Goal: Communication & Community: Participate in discussion

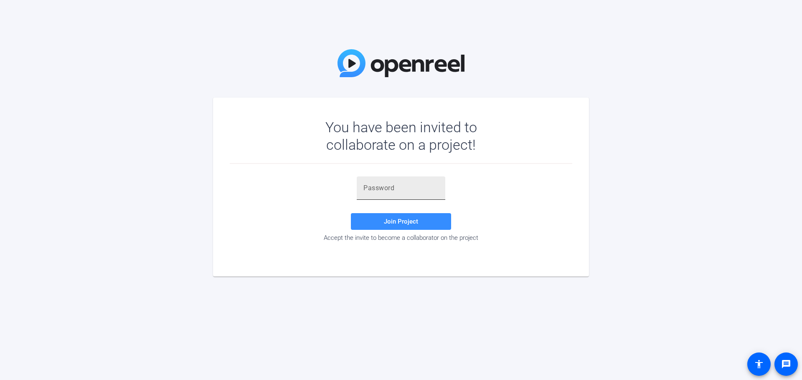
click at [401, 189] on input "text" at bounding box center [400, 188] width 75 height 10
paste input "8bd!J6"
type input "8bd!J6"
click at [391, 223] on span "Join Project" at bounding box center [401, 222] width 34 height 8
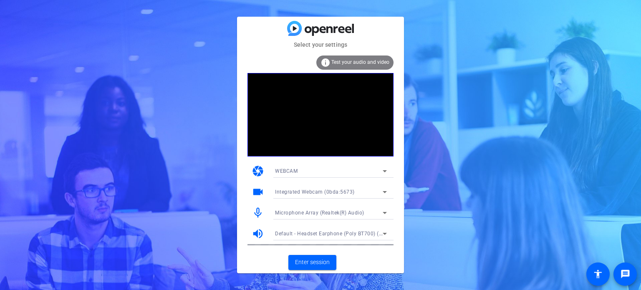
click at [384, 213] on icon at bounding box center [385, 213] width 4 height 2
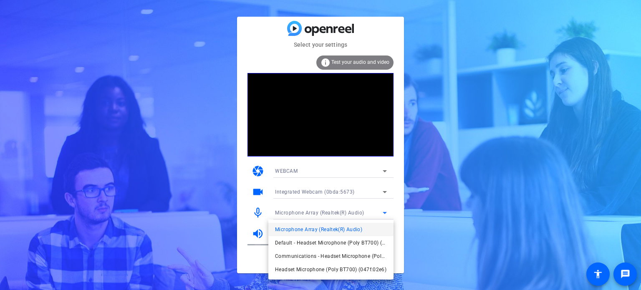
click at [384, 213] on div at bounding box center [320, 145] width 641 height 290
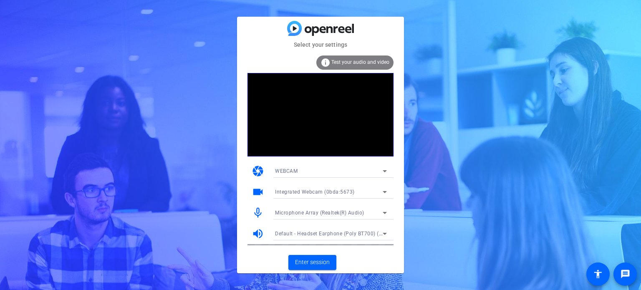
click at [384, 213] on icon at bounding box center [385, 213] width 4 height 2
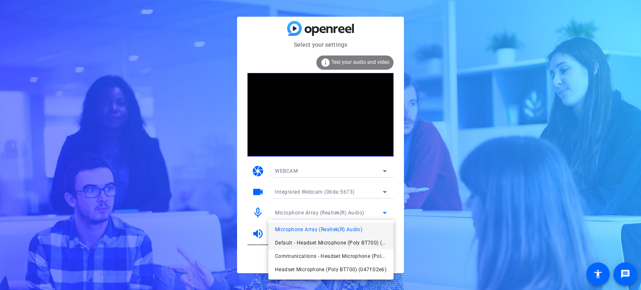
click at [344, 243] on span "Default - Headset Microphone (Poly BT700) (047f:02e6)" at bounding box center [331, 243] width 112 height 10
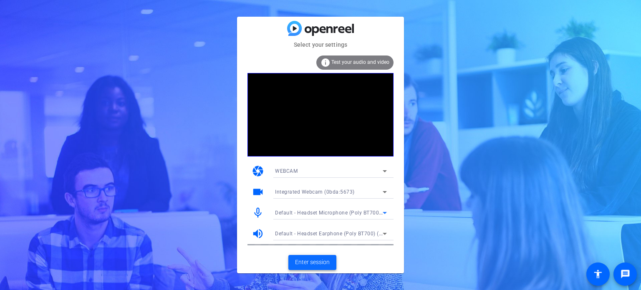
click at [309, 262] on span "Enter session" at bounding box center [312, 262] width 35 height 9
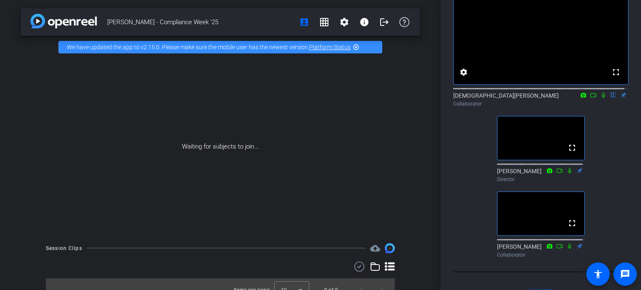
scroll to position [48, 0]
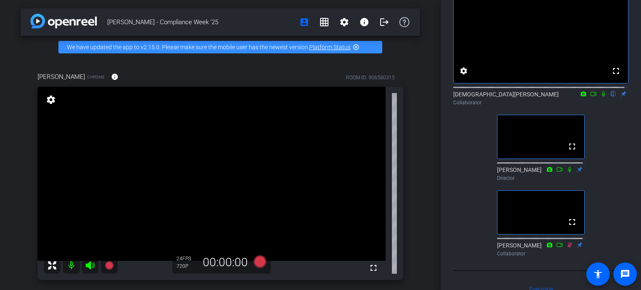
drag, startPoint x: 436, startPoint y: 66, endPoint x: 436, endPoint y: 88, distance: 21.7
click at [436, 88] on div "[PERSON_NAME] - Compliance Week '25 account_box grid_on settings info logout We…" at bounding box center [220, 145] width 441 height 290
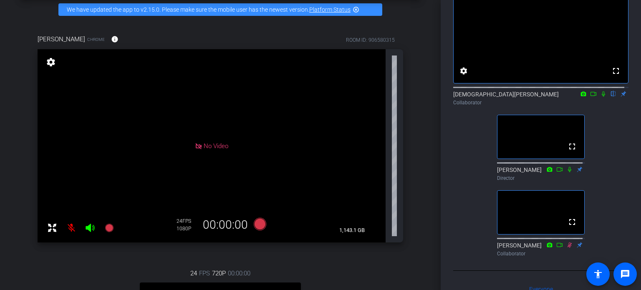
click at [356, 7] on mat-icon "highlight_off" at bounding box center [356, 9] width 7 height 7
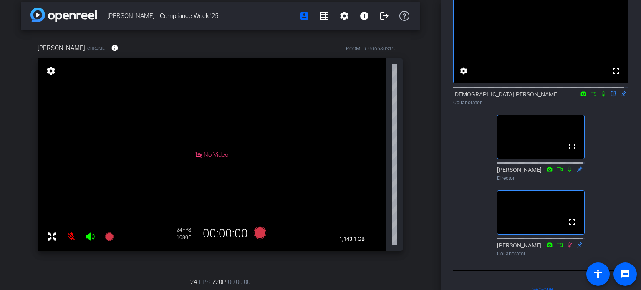
scroll to position [8, 0]
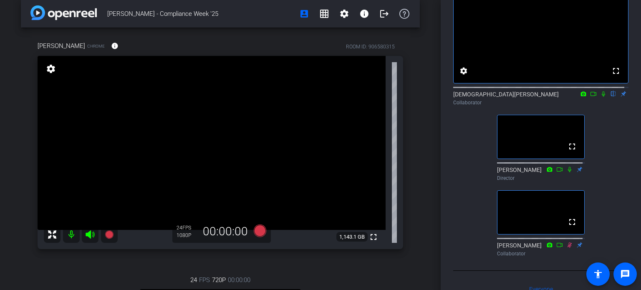
click at [601, 97] on icon at bounding box center [604, 94] width 7 height 6
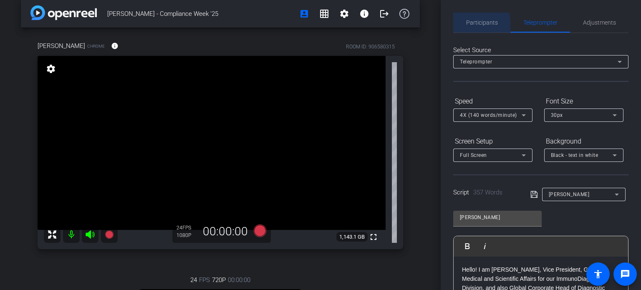
click at [481, 25] on span "Participants" at bounding box center [482, 23] width 32 height 6
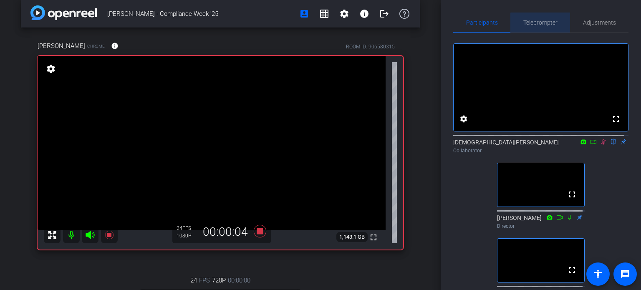
click at [542, 24] on span "Teleprompter" at bounding box center [541, 23] width 34 height 6
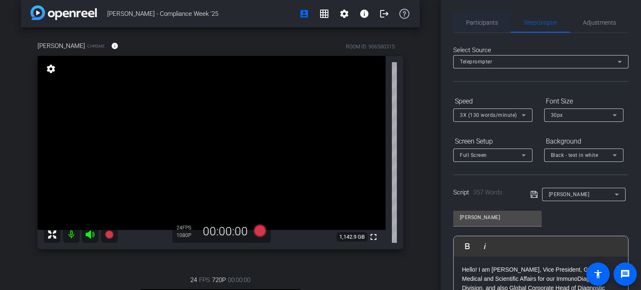
click at [482, 27] on span "Participants" at bounding box center [482, 23] width 32 height 20
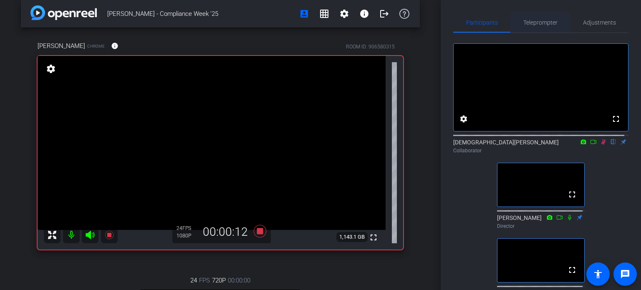
click at [535, 25] on span "Teleprompter" at bounding box center [541, 23] width 34 height 6
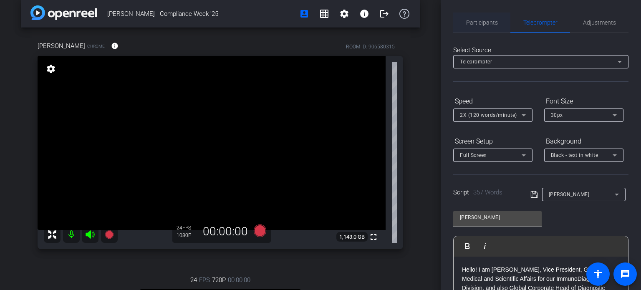
click at [485, 18] on span "Participants" at bounding box center [482, 23] width 32 height 20
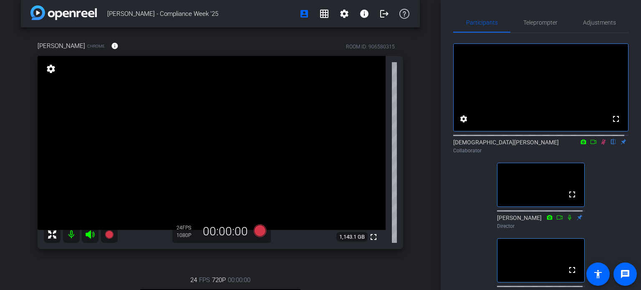
click at [602, 145] on icon at bounding box center [604, 141] width 5 height 5
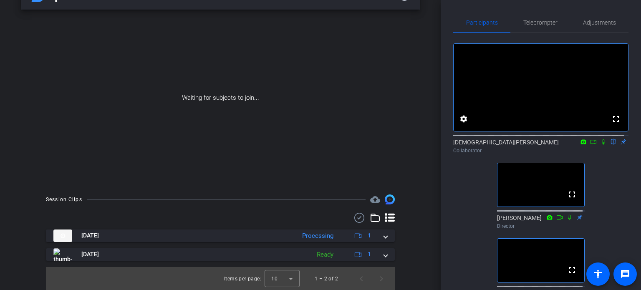
scroll to position [42, 0]
